Goal: Transaction & Acquisition: Obtain resource

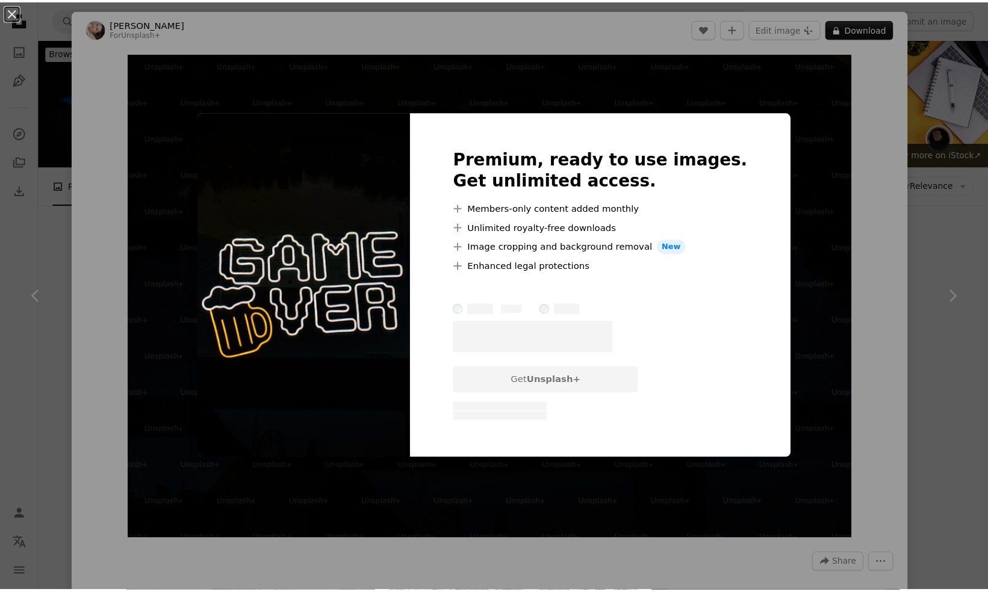
scroll to position [528, 0]
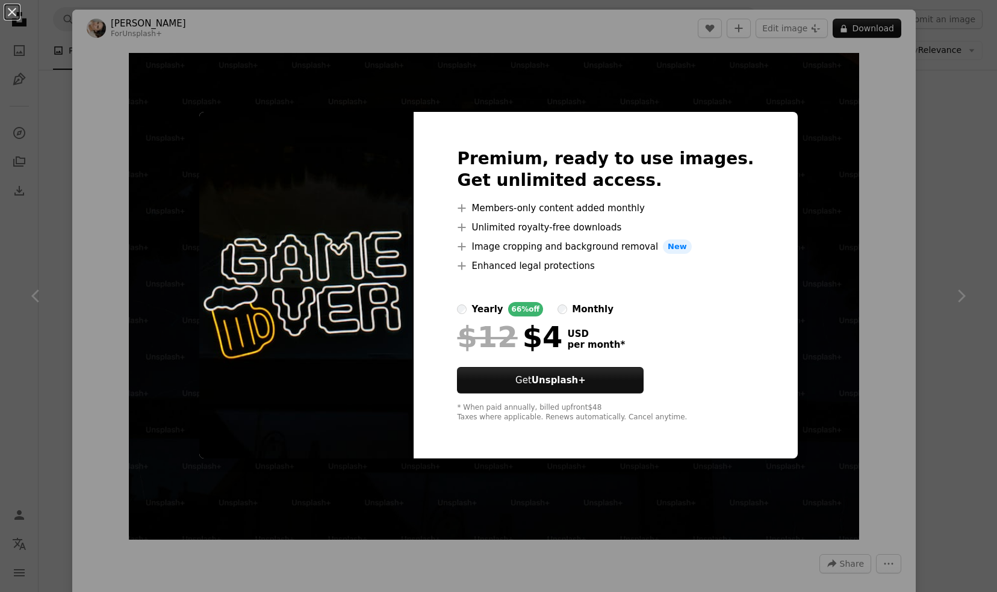
click at [784, 76] on div "An X shape Premium, ready to use images. Get unlimited access. A plus sign Memb…" at bounding box center [498, 296] width 997 height 592
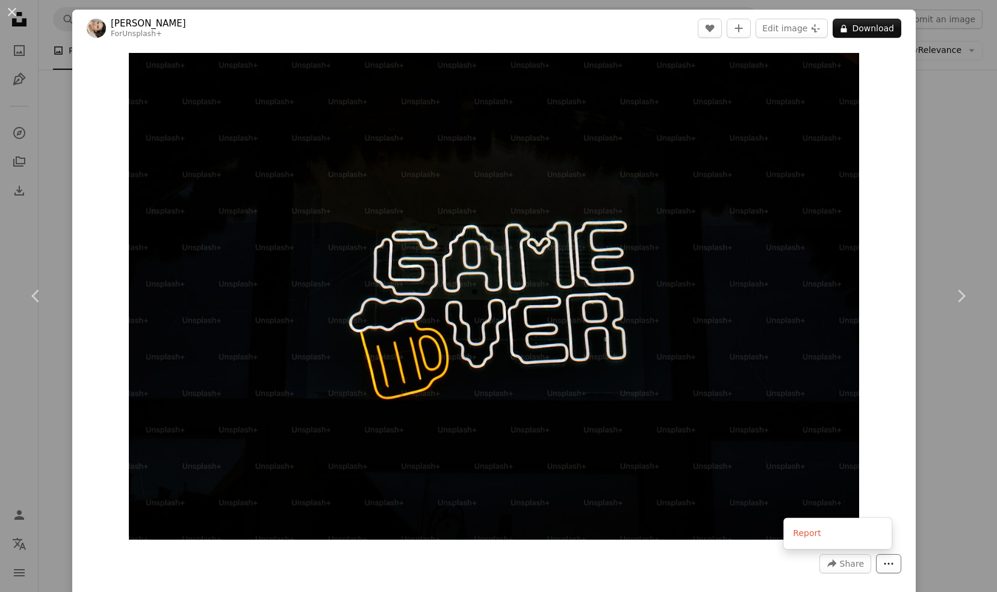
click at [876, 556] on button "More Actions" at bounding box center [888, 563] width 25 height 19
click at [876, 557] on button "More Actions" at bounding box center [888, 563] width 25 height 19
click at [790, 30] on button "Edit image Plus sign for Unsplash+" at bounding box center [791, 28] width 72 height 19
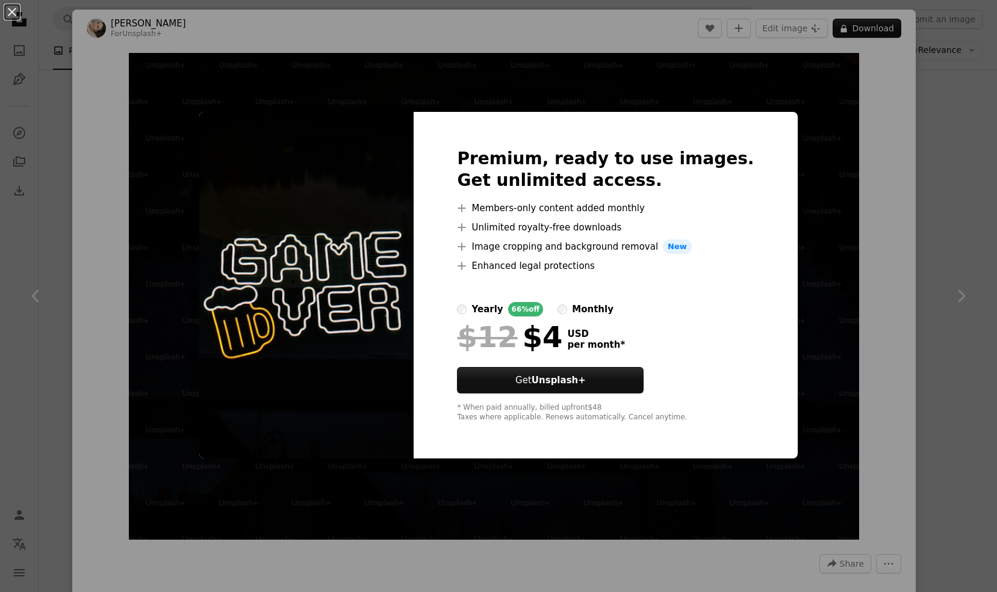
click at [782, 61] on div "An X shape Premium, ready to use images. Get unlimited access. A plus sign Memb…" at bounding box center [498, 296] width 997 height 592
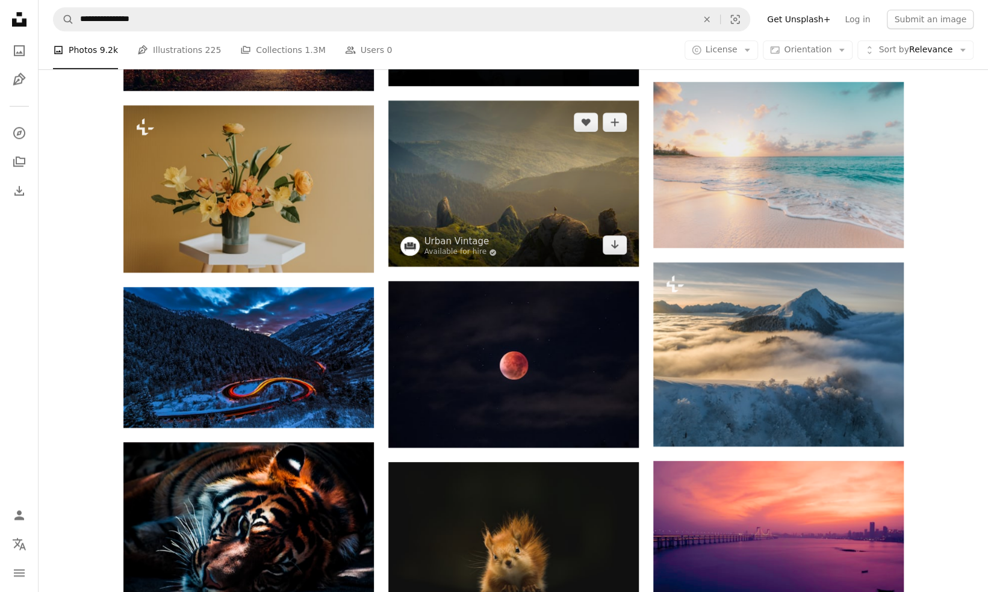
scroll to position [742, 0]
